Goal: Transaction & Acquisition: Purchase product/service

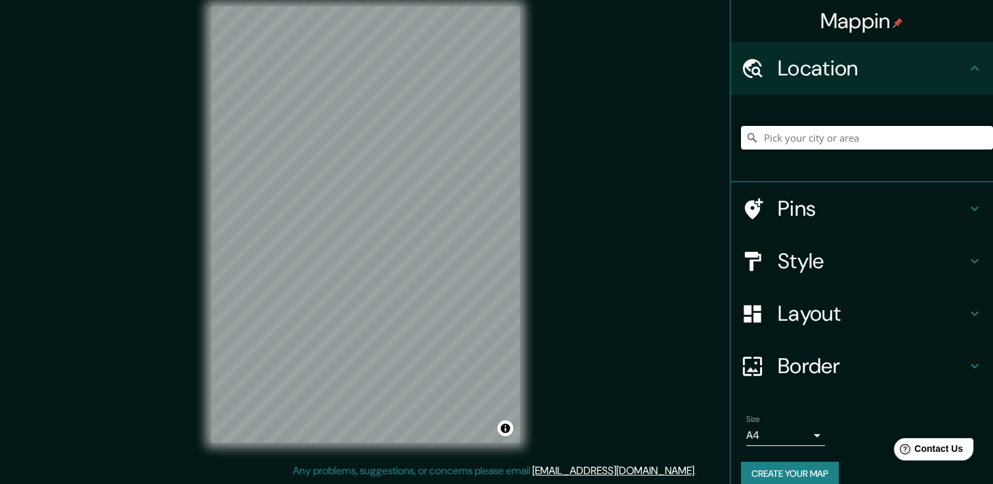
click at [775, 135] on input "Pick your city or area" at bounding box center [867, 138] width 252 height 24
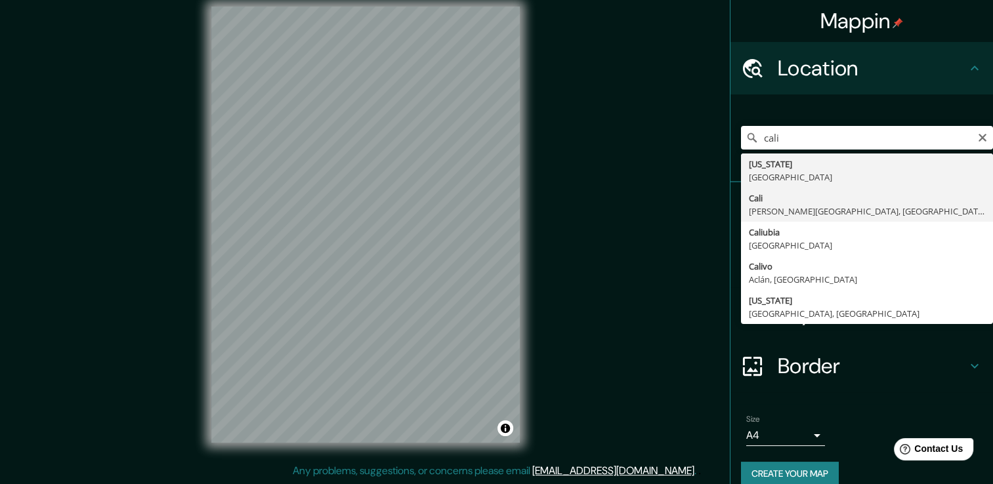
type input "[GEOGRAPHIC_DATA], [PERSON_NAME][GEOGRAPHIC_DATA], [GEOGRAPHIC_DATA]"
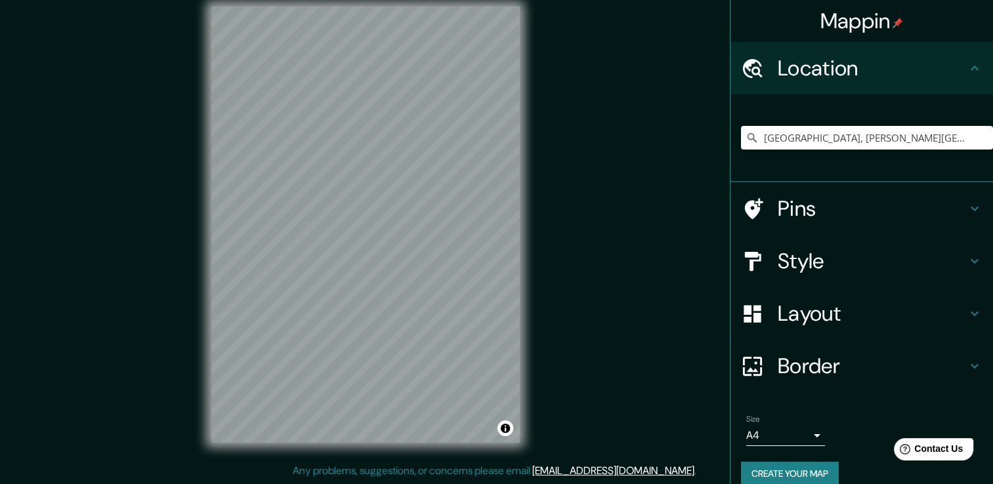
click at [835, 299] on div "Layout" at bounding box center [862, 314] width 263 height 53
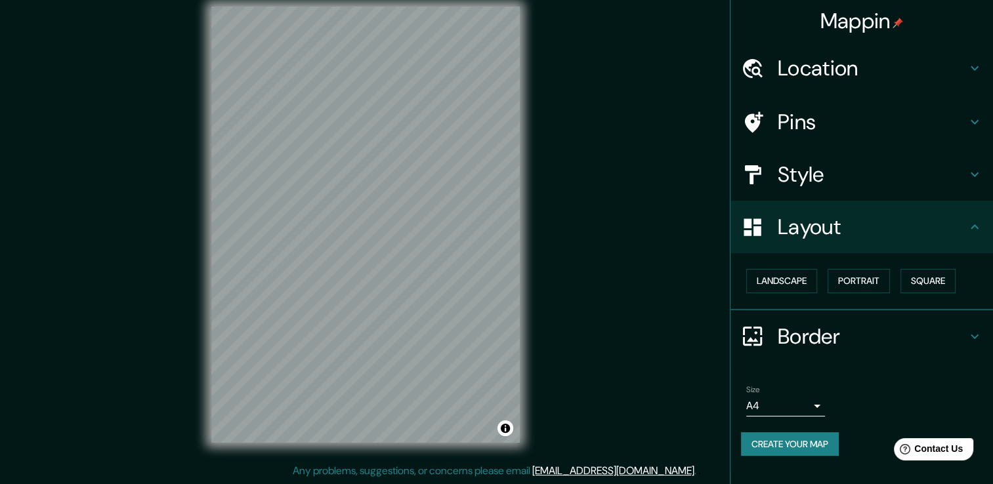
click at [816, 175] on h4 "Style" at bounding box center [872, 174] width 189 height 26
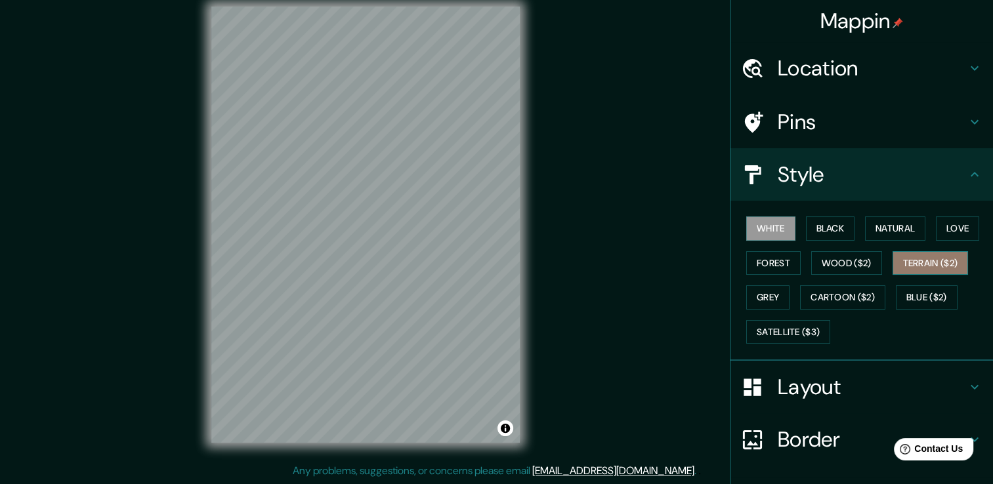
click at [922, 265] on button "Terrain ($2)" at bounding box center [931, 263] width 76 height 24
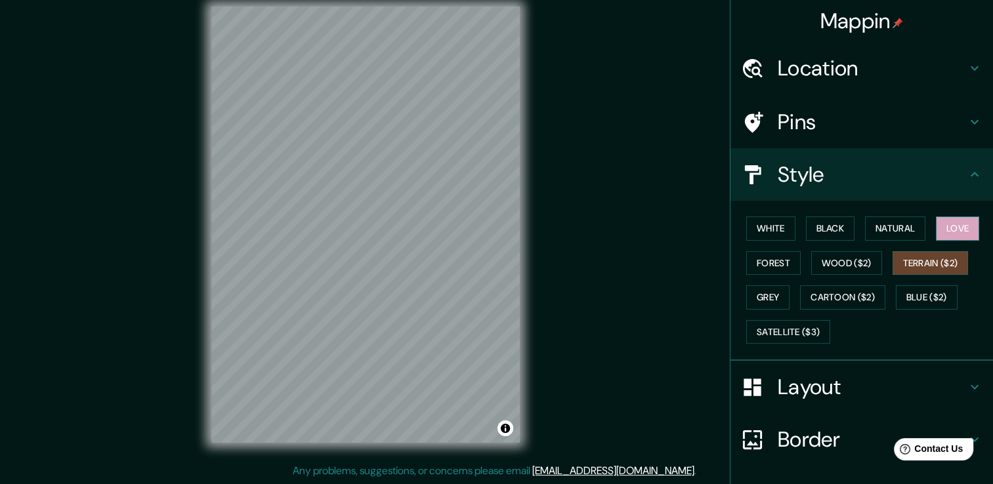
click at [974, 225] on button "Love" at bounding box center [957, 229] width 43 height 24
click at [879, 222] on button "Natural" at bounding box center [895, 229] width 60 height 24
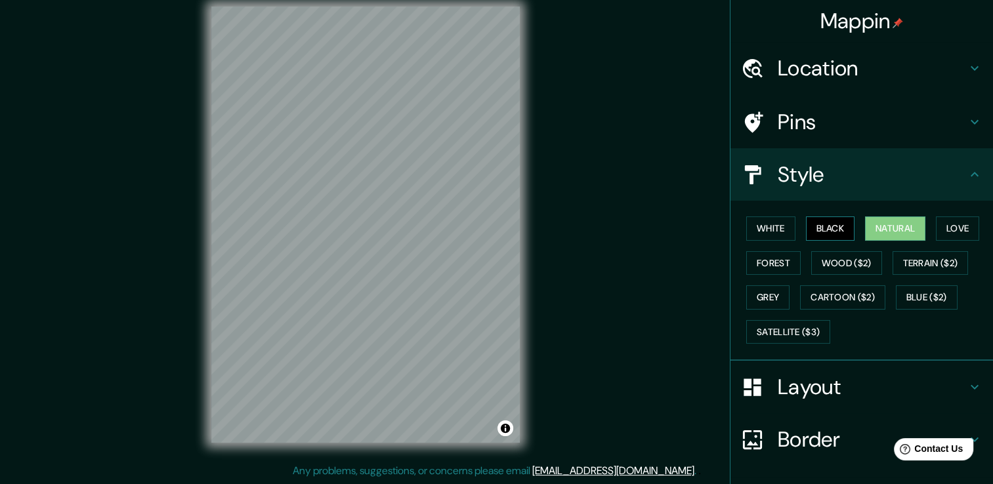
click at [840, 232] on button "Black" at bounding box center [830, 229] width 49 height 24
click at [771, 303] on button "Grey" at bounding box center [767, 298] width 43 height 24
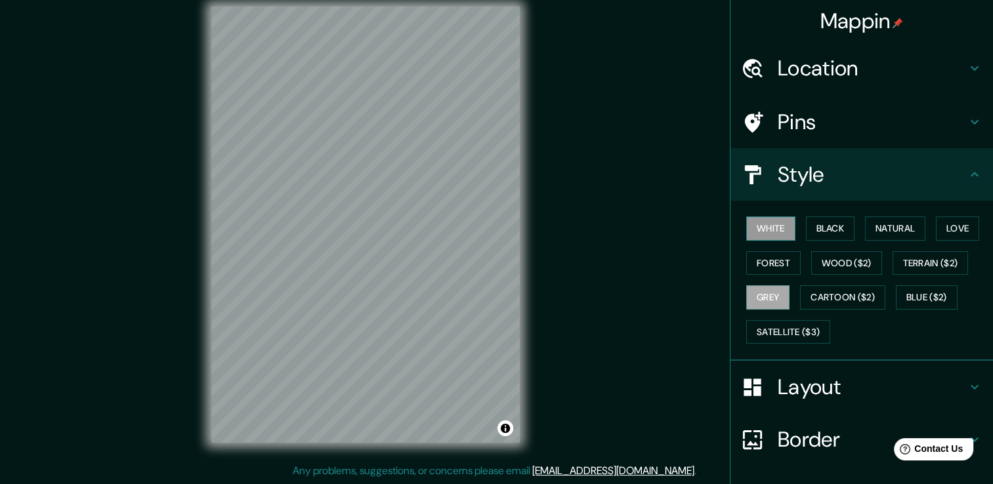
click at [746, 229] on button "White" at bounding box center [770, 229] width 49 height 24
